Goal: Transaction & Acquisition: Register for event/course

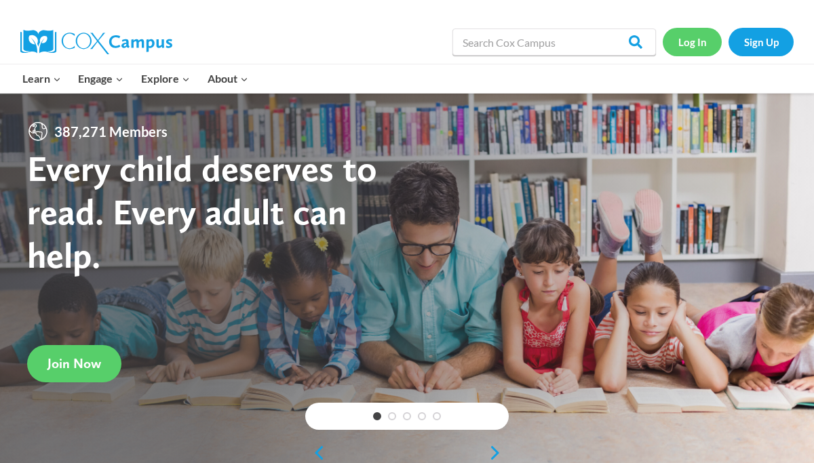
click at [693, 41] on link "Log In" at bounding box center [692, 42] width 59 height 28
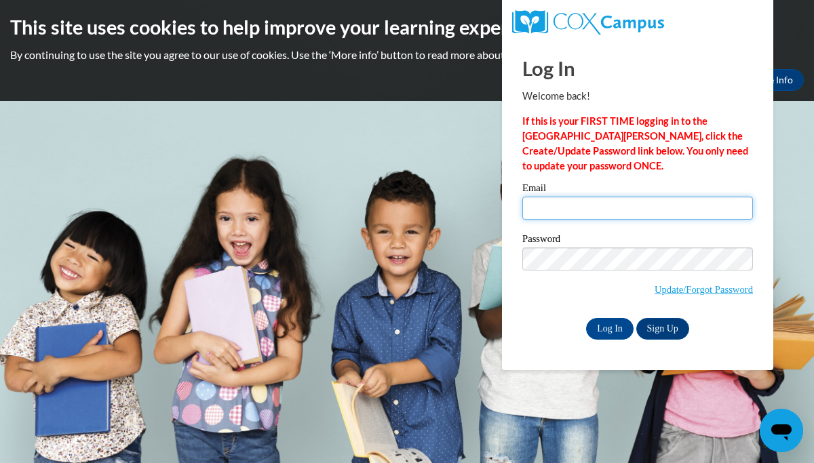
click at [599, 206] on input "Email" at bounding box center [637, 208] width 231 height 23
type input "[EMAIL_ADDRESS][DOMAIN_NAME]"
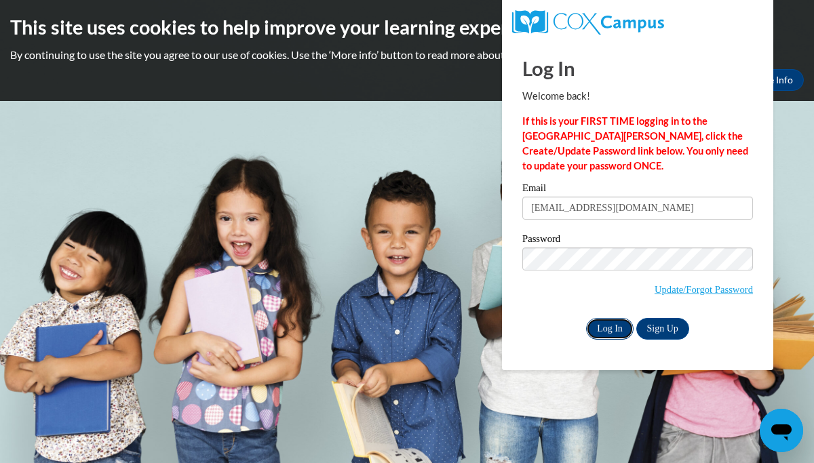
click at [611, 330] on input "Log In" at bounding box center [609, 329] width 47 height 22
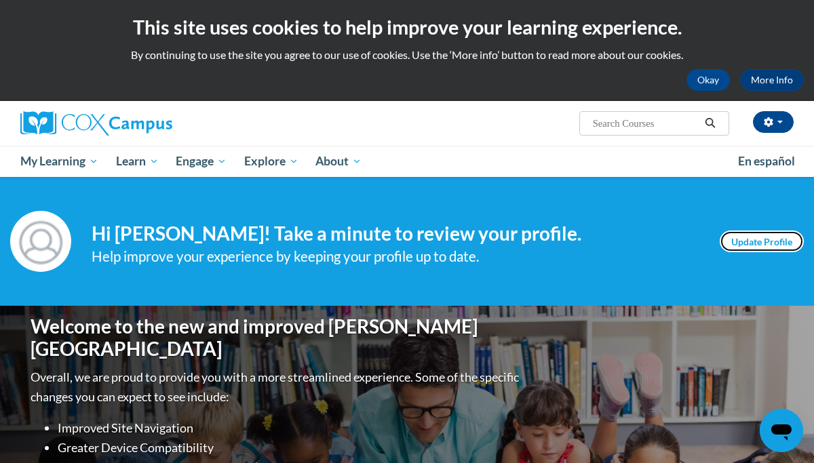
click at [745, 240] on link "Update Profile" at bounding box center [762, 242] width 84 height 22
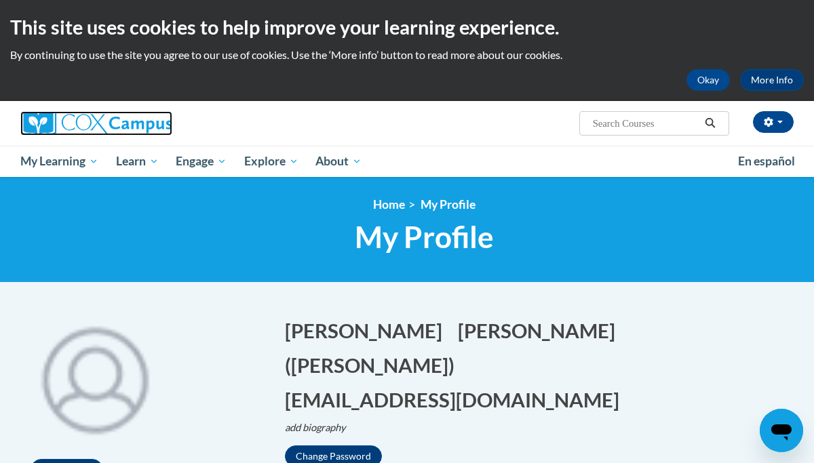
click at [48, 120] on img at bounding box center [96, 123] width 152 height 24
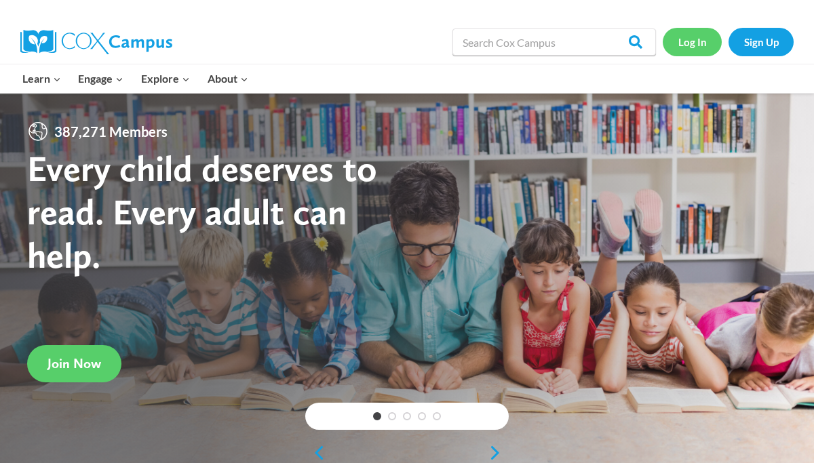
click at [687, 48] on link "Log In" at bounding box center [692, 42] width 59 height 28
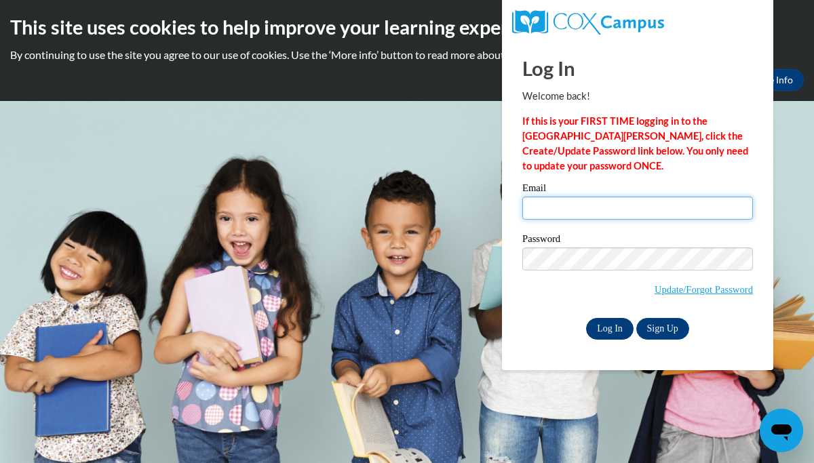
type input "tfaulkner@buckeye-express.com"
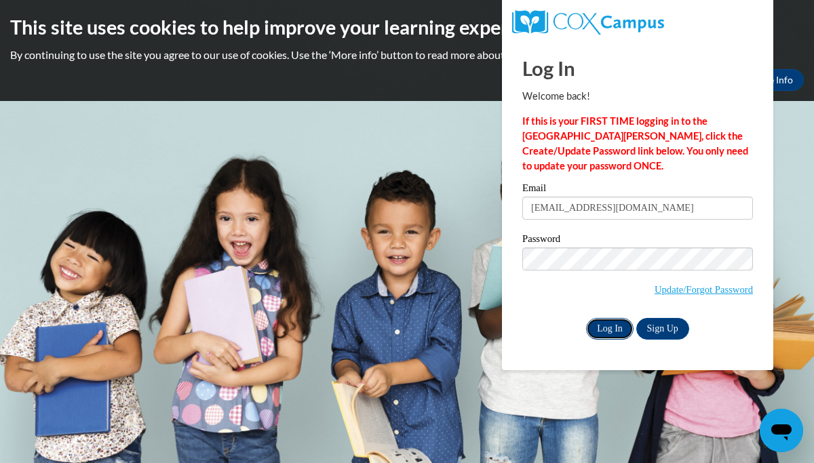
click at [602, 323] on input "Log In" at bounding box center [609, 329] width 47 height 22
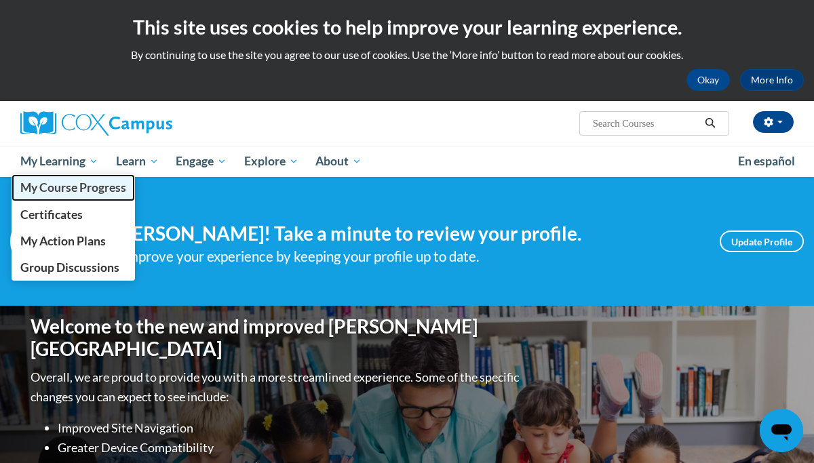
click at [73, 188] on span "My Course Progress" at bounding box center [73, 187] width 106 height 14
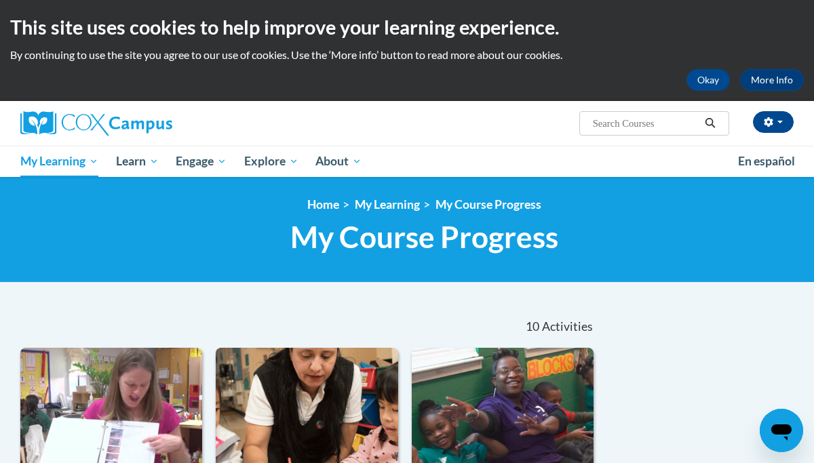
click at [642, 123] on input "Search..." at bounding box center [646, 123] width 109 height 16
type input "an ecosystem approach to developing the foundation for reading in the early yea…"
click at [709, 121] on icon "Search" at bounding box center [710, 123] width 12 height 10
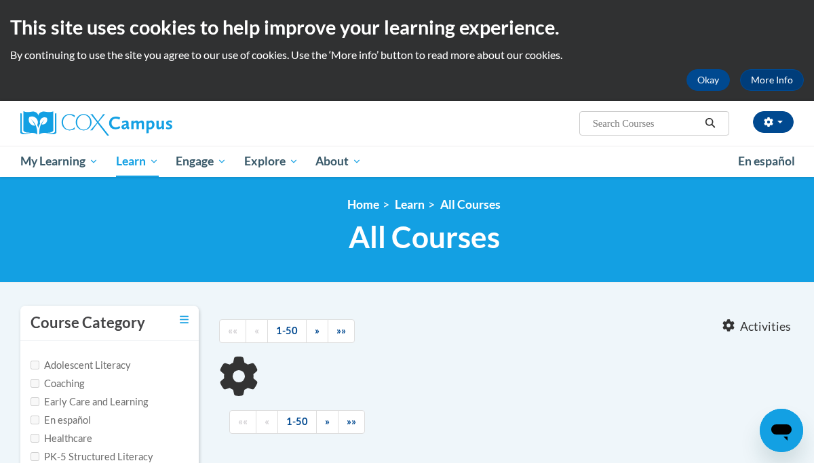
type input "an ecosystem approach to developing the foundation for reading in the early yea…"
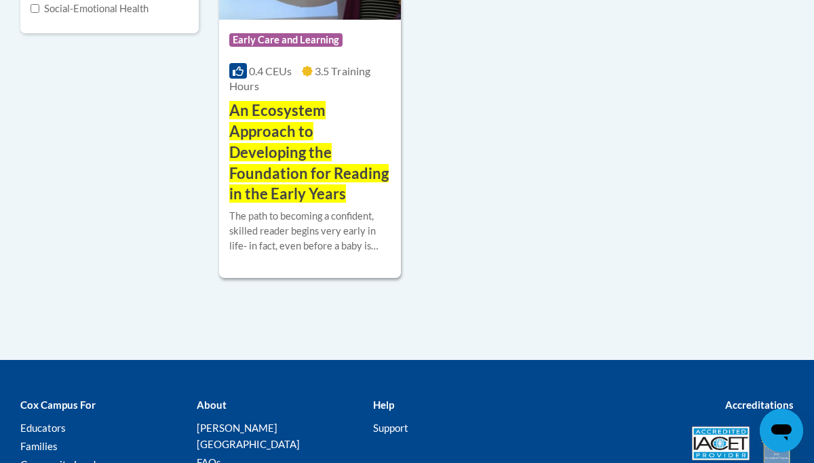
scroll to position [470, 0]
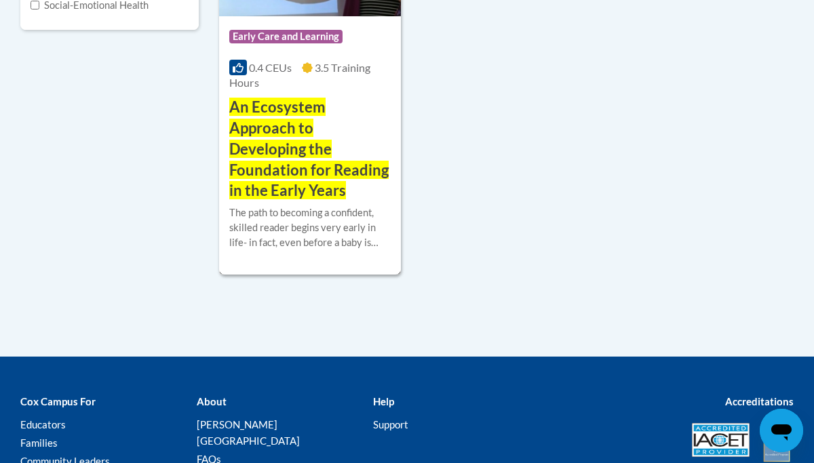
click at [274, 161] on span "An Ecosystem Approach to Developing the Foundation for Reading in the Early Yea…" at bounding box center [308, 149] width 159 height 102
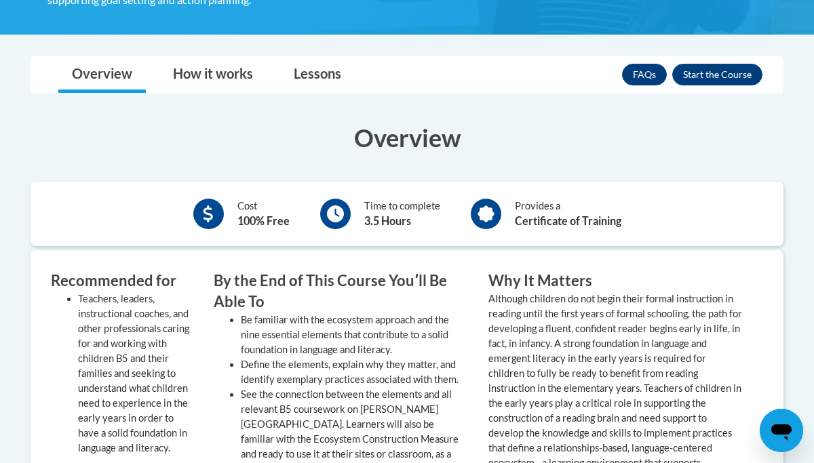
scroll to position [488, 0]
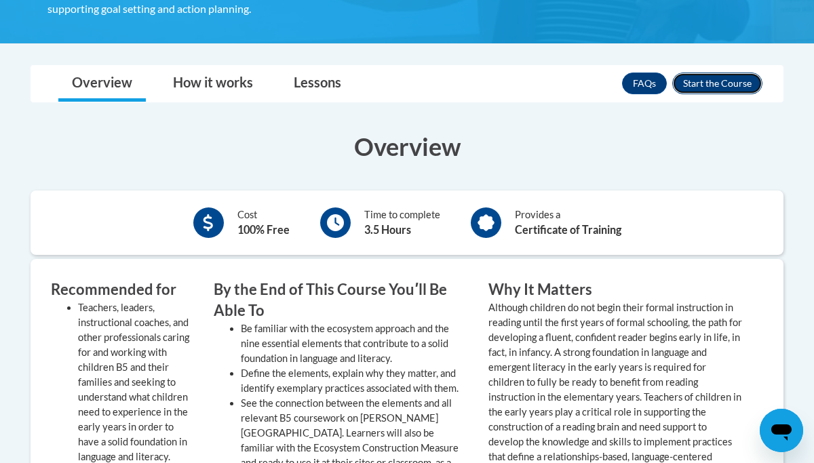
click at [715, 83] on button "Enroll" at bounding box center [717, 84] width 90 height 22
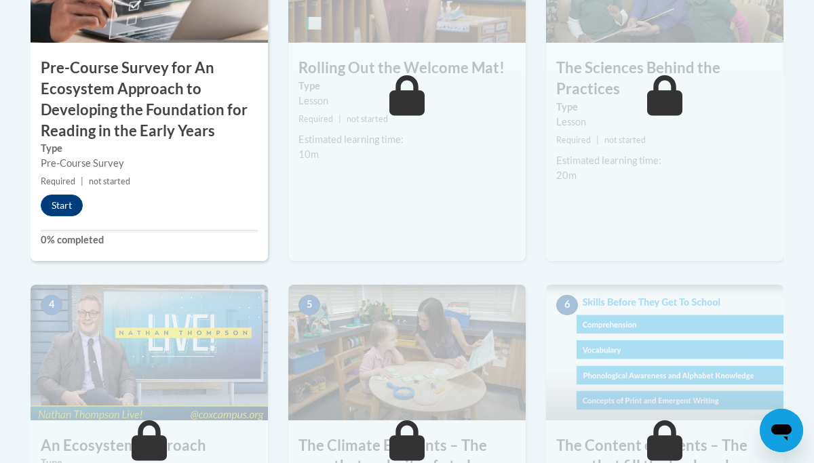
scroll to position [617, 0]
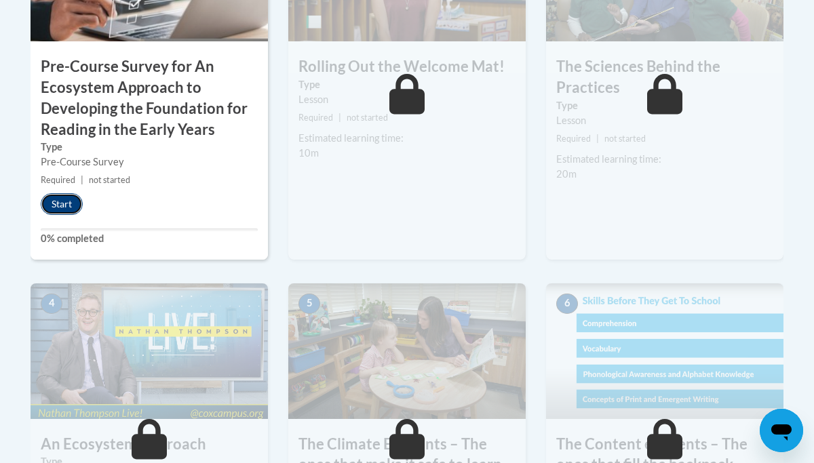
click at [64, 208] on button "Start" at bounding box center [62, 204] width 42 height 22
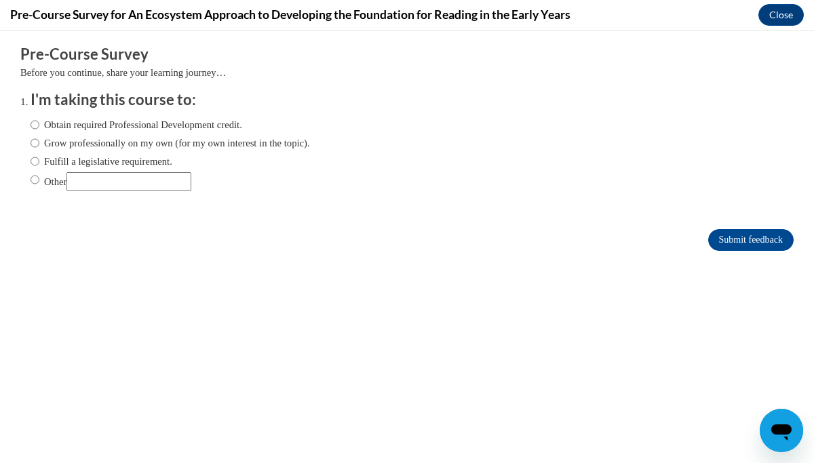
scroll to position [0, 0]
click at [36, 128] on input "Obtain required Professional Development credit." at bounding box center [35, 124] width 9 height 15
radio input "true"
click at [749, 242] on input "Submit feedback" at bounding box center [750, 240] width 85 height 22
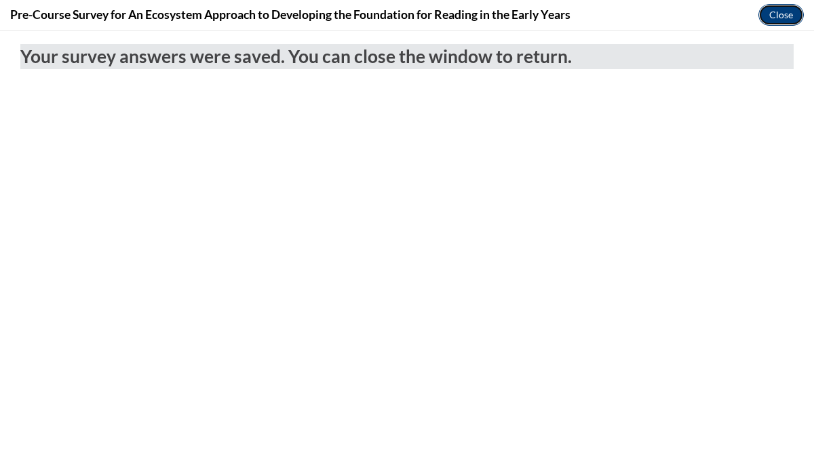
click at [781, 10] on button "Close" at bounding box center [780, 15] width 45 height 22
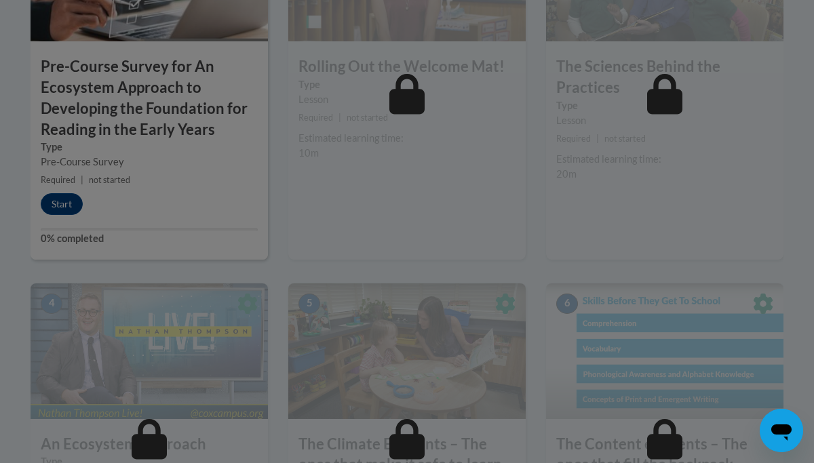
click at [62, 199] on div at bounding box center [407, 231] width 814 height 463
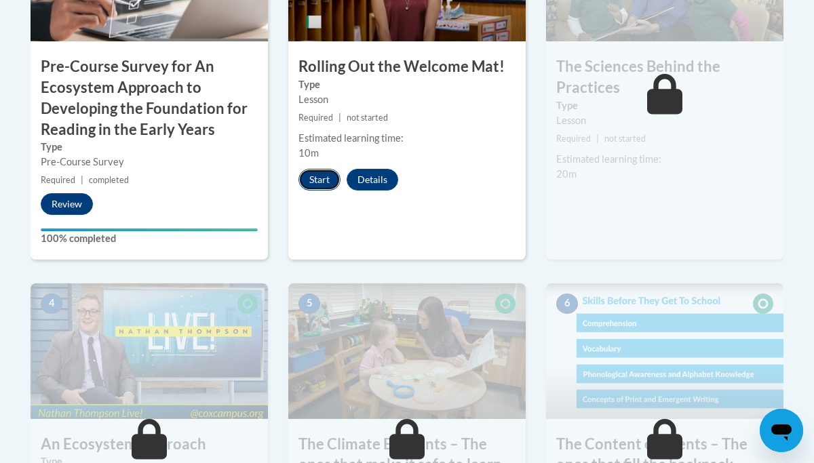
click at [319, 179] on button "Start" at bounding box center [319, 180] width 42 height 22
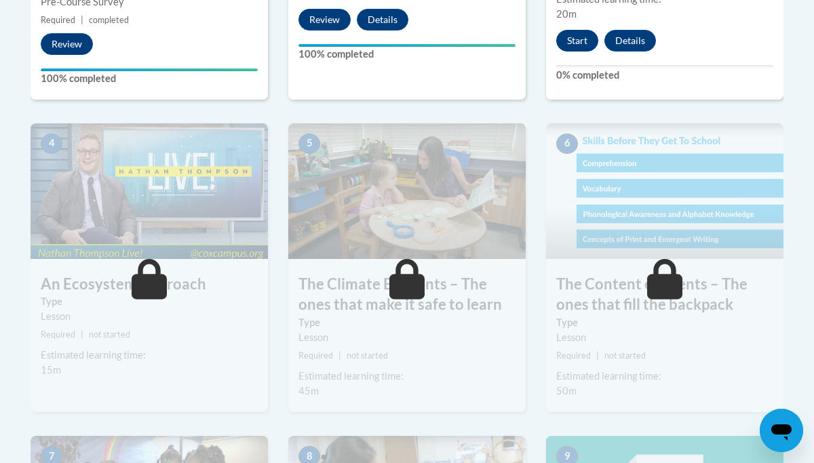
scroll to position [780, 0]
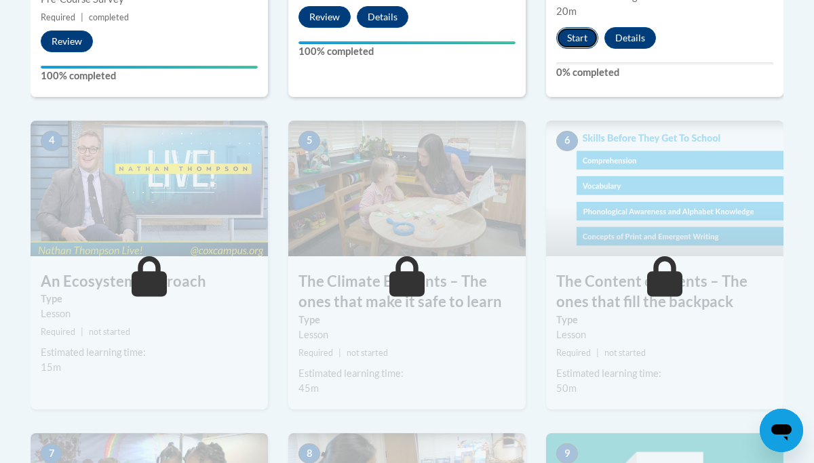
click at [571, 39] on button "Start" at bounding box center [577, 38] width 42 height 22
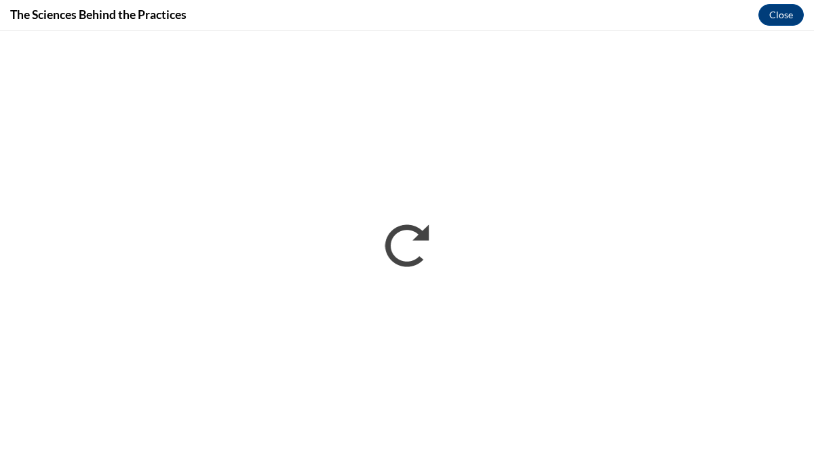
scroll to position [0, 0]
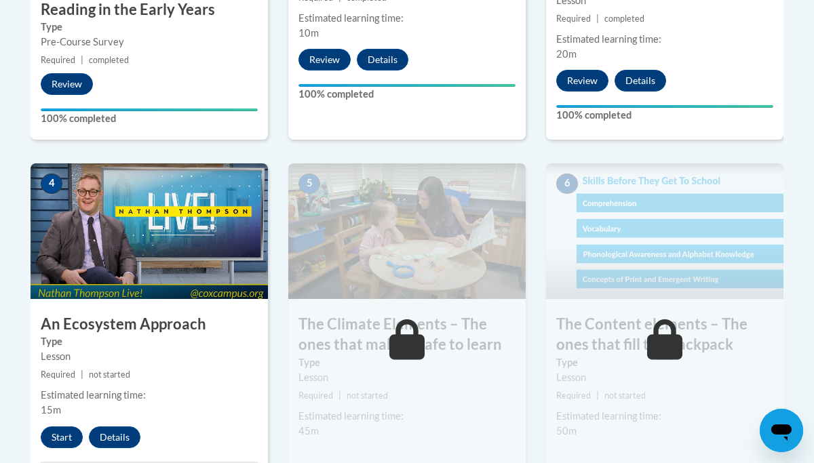
scroll to position [740, 0]
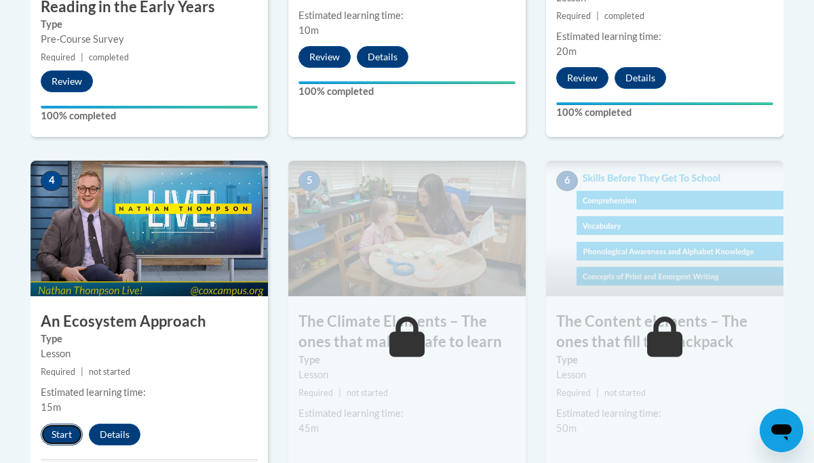
click at [62, 438] on button "Start" at bounding box center [62, 435] width 42 height 22
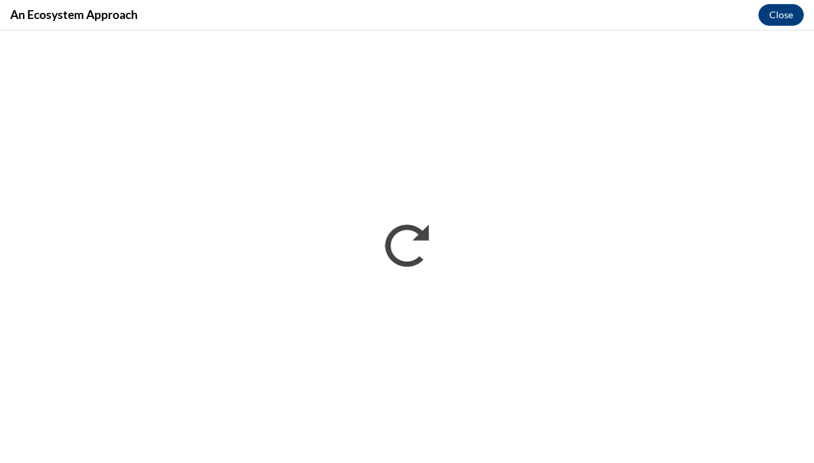
scroll to position [0, 0]
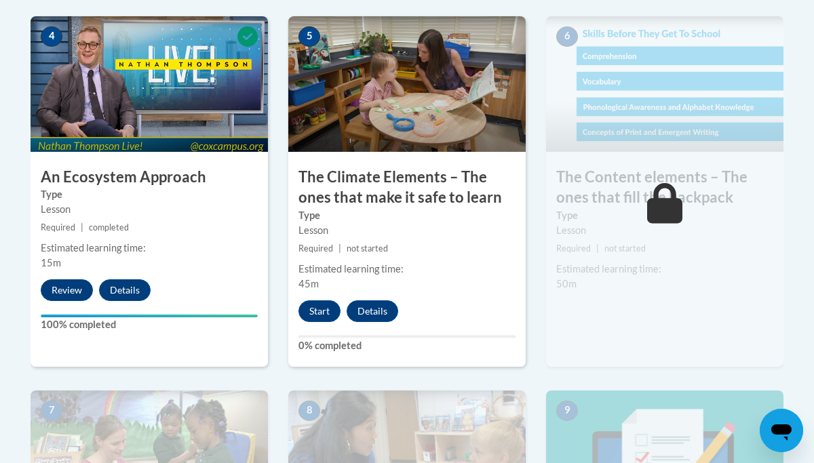
scroll to position [885, 0]
click at [313, 310] on button "Start" at bounding box center [319, 312] width 42 height 22
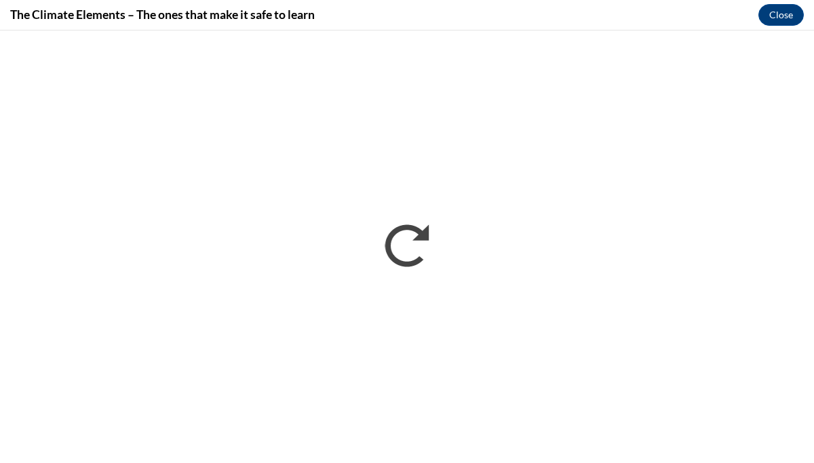
scroll to position [0, 0]
